Goal: Information Seeking & Learning: Learn about a topic

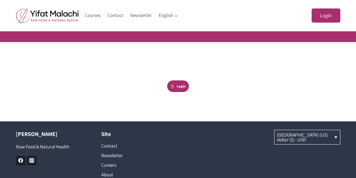
scroll to position [56, 0]
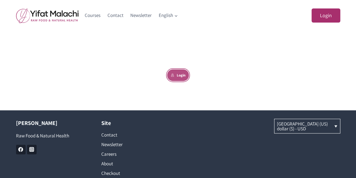
click at [181, 73] on link "Login" at bounding box center [178, 75] width 22 height 12
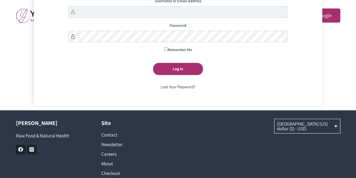
scroll to position [16, 0]
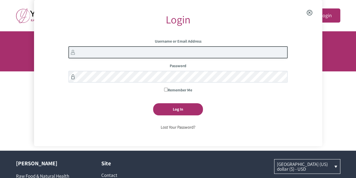
click at [128, 54] on input "Username or Email Address" at bounding box center [177, 52] width 219 height 12
type input "jenna.burkman1@gmail.com"
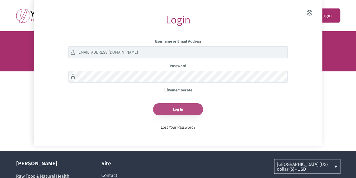
click at [175, 108] on input "Log In" at bounding box center [178, 109] width 50 height 12
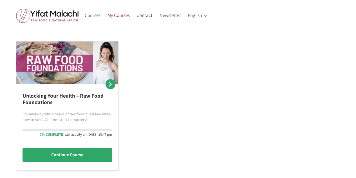
scroll to position [113, 0]
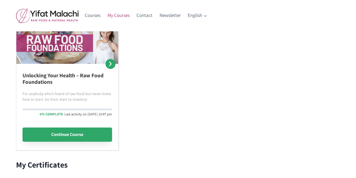
click at [62, 133] on link "Continue Course" at bounding box center [68, 134] width 90 height 14
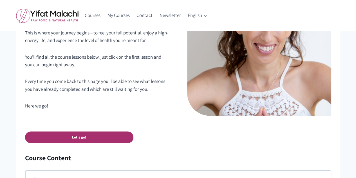
scroll to position [253, 0]
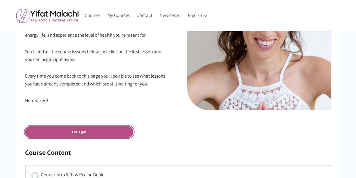
click at [69, 130] on link "Let's go!" at bounding box center [79, 132] width 108 height 12
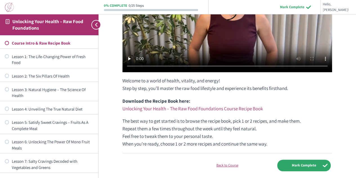
scroll to position [113, 0]
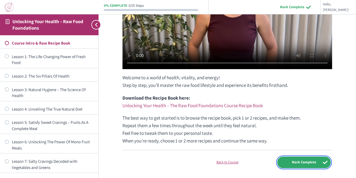
click at [296, 164] on input "Mark Complete" at bounding box center [303, 162] width 53 height 12
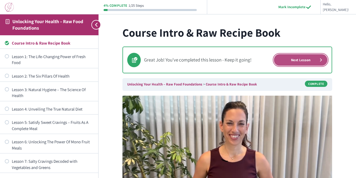
click at [293, 59] on link "Next Lesson" at bounding box center [300, 60] width 53 height 12
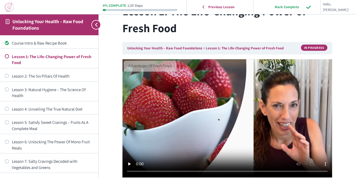
scroll to position [84, 0]
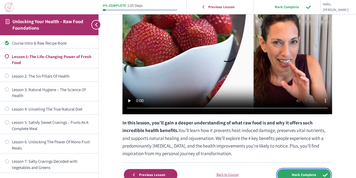
click at [299, 173] on input "Mark Complete" at bounding box center [303, 175] width 53 height 12
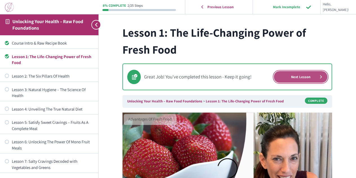
click at [290, 77] on link "Next Lesson" at bounding box center [300, 77] width 53 height 12
